Goal: Navigation & Orientation: Go to known website

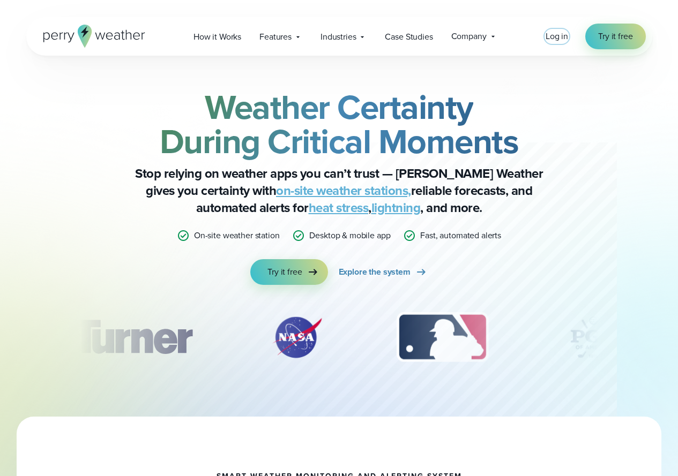
click at [557, 33] on span "Log in" at bounding box center [556, 36] width 23 height 12
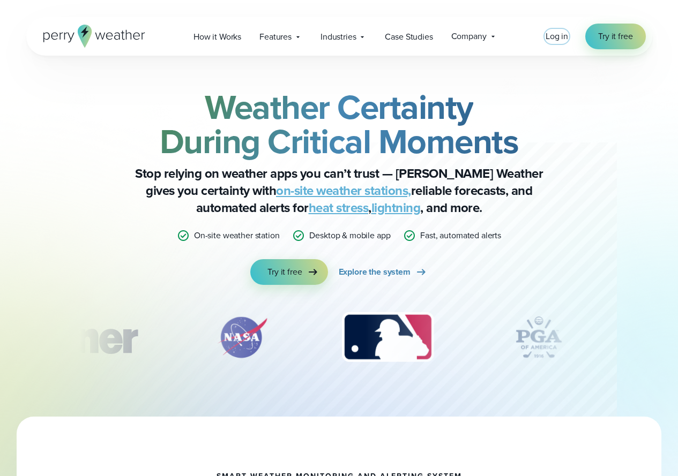
click at [559, 36] on span "Log in" at bounding box center [556, 36] width 23 height 12
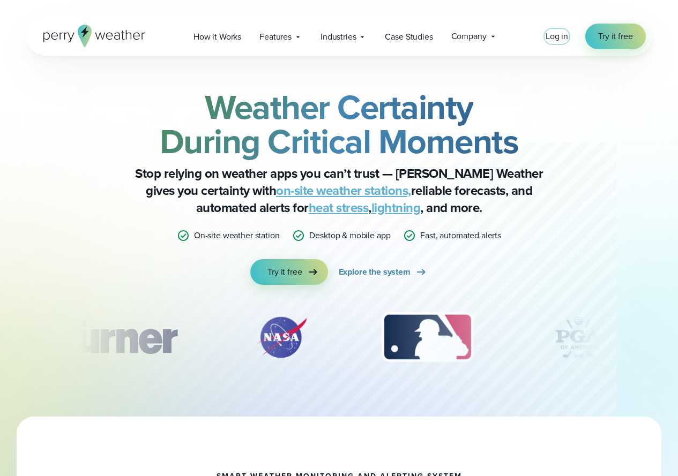
click at [560, 39] on span "Log in" at bounding box center [556, 36] width 23 height 12
